Goal: Task Accomplishment & Management: Use online tool/utility

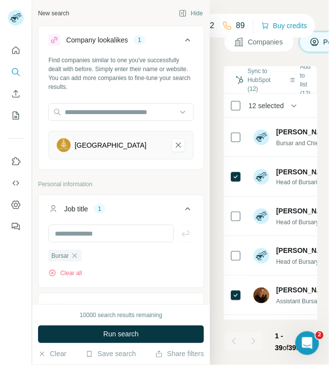
scroll to position [1327, 0]
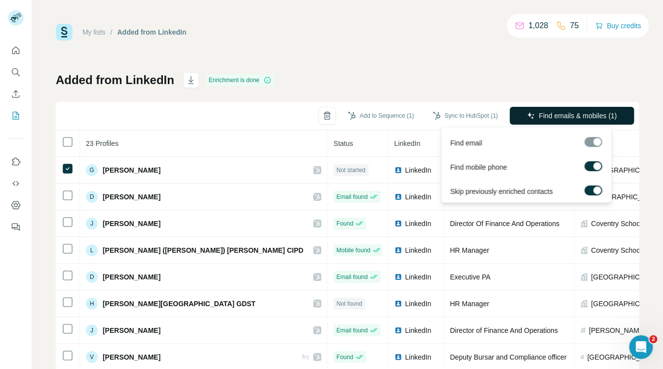
click at [556, 114] on span "Find emails & mobiles (1)" at bounding box center [578, 116] width 78 height 10
